Goal: Book appointment/travel/reservation

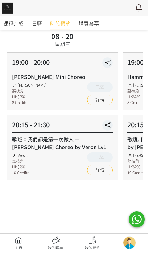
scroll to position [58, 0]
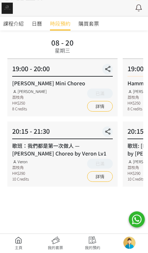
scroll to position [37, 0]
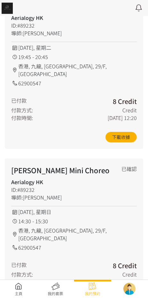
scroll to position [152, 0]
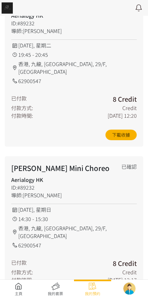
click at [15, 286] on link at bounding box center [18, 290] width 37 height 14
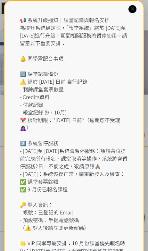
click at [132, 9] on icon at bounding box center [133, 9] width 6 height 6
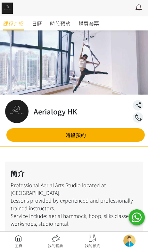
click at [53, 25] on span "時段預約" at bounding box center [60, 24] width 21 height 8
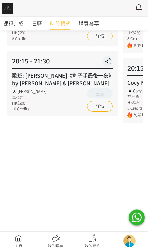
scroll to position [112, 0]
